Goal: Task Accomplishment & Management: Use online tool/utility

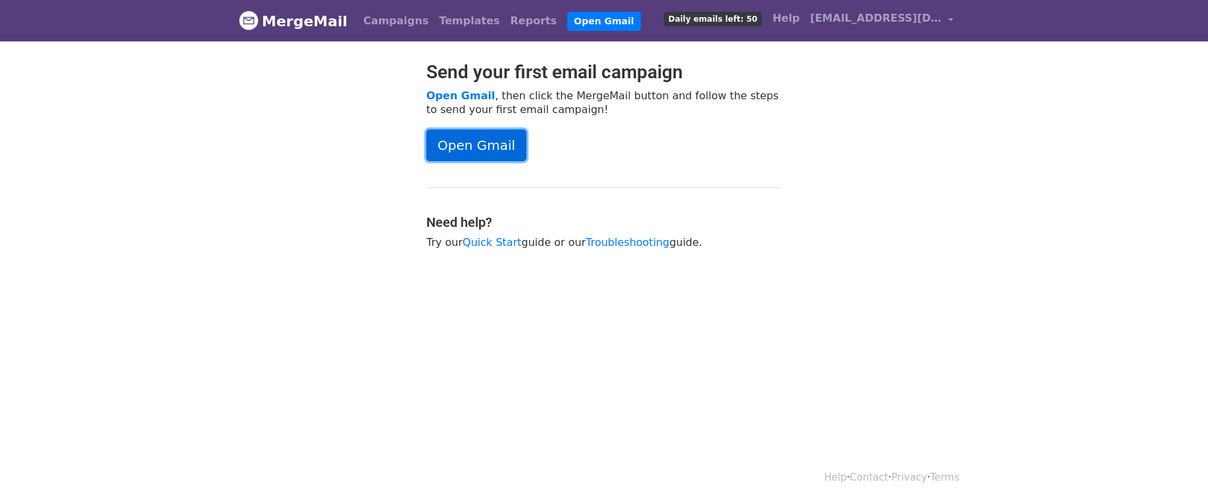
click at [481, 152] on link "Open Gmail" at bounding box center [476, 146] width 100 height 32
click at [490, 142] on link "Open Gmail" at bounding box center [476, 146] width 100 height 32
